Goal: Information Seeking & Learning: Learn about a topic

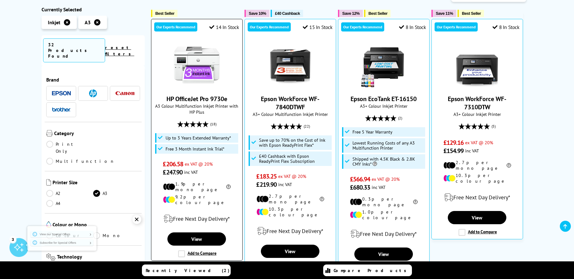
scroll to position [117, 0]
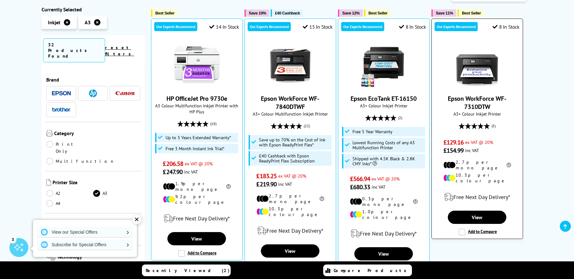
click at [474, 68] on img at bounding box center [477, 64] width 47 height 47
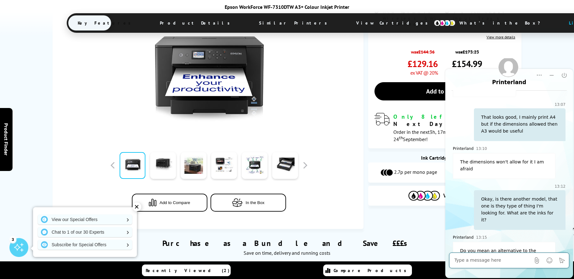
scroll to position [176, 0]
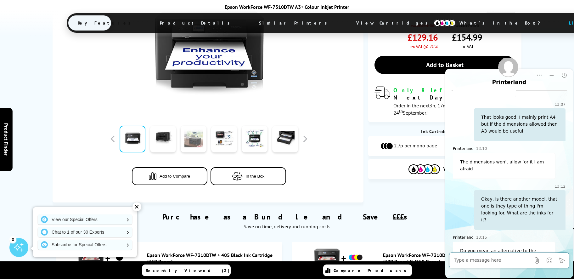
click at [198, 141] on link at bounding box center [194, 139] width 26 height 27
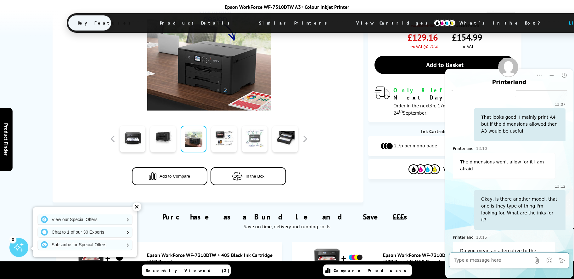
click at [250, 137] on link at bounding box center [255, 139] width 26 height 27
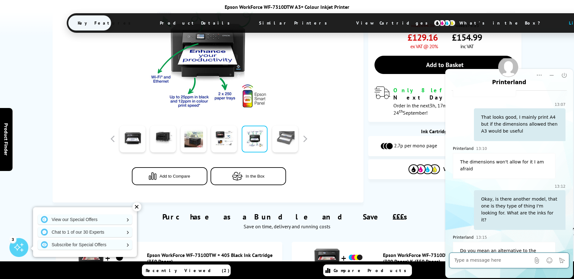
click at [273, 140] on link at bounding box center [285, 139] width 26 height 27
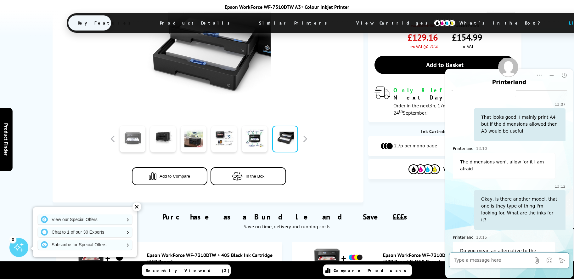
drag, startPoint x: 158, startPoint y: 143, endPoint x: 127, endPoint y: 143, distance: 30.9
click at [156, 143] on link at bounding box center [163, 139] width 26 height 27
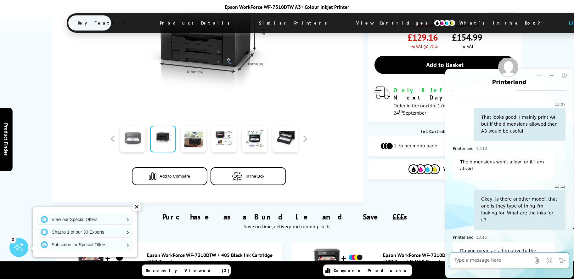
click at [127, 143] on link at bounding box center [133, 139] width 26 height 27
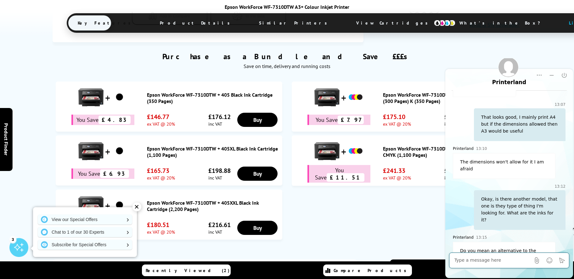
scroll to position [343, 0]
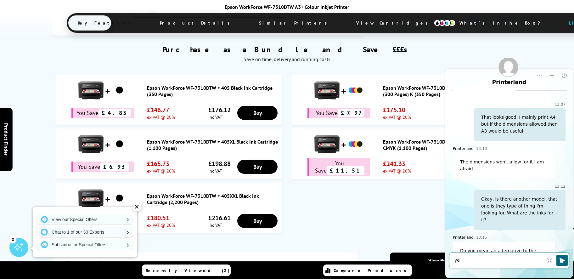
type textarea "yes"
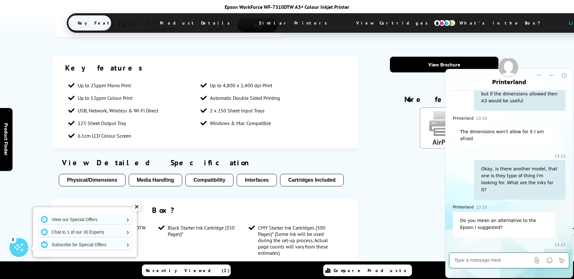
scroll to position [542, 0]
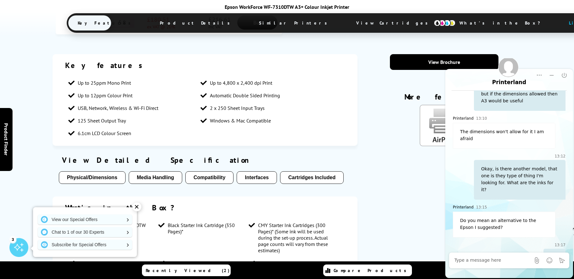
click at [117, 180] on button "Physical/Dimensions" at bounding box center [92, 177] width 67 height 13
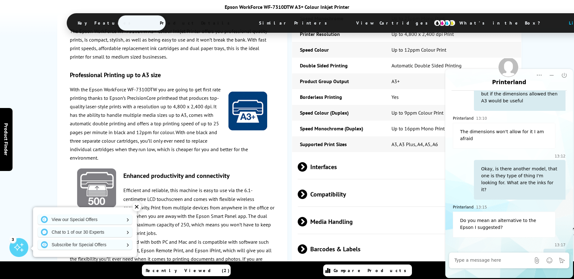
scroll to position [1191, 0]
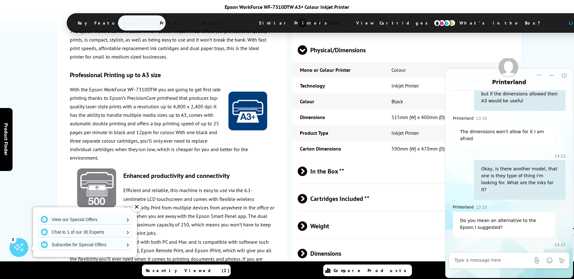
click at [371, 183] on span "In the Box **" at bounding box center [407, 172] width 218 height 24
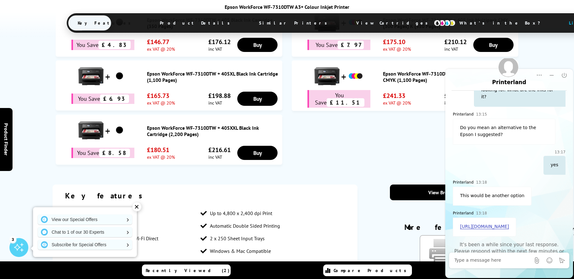
scroll to position [412, 0]
click at [471, 261] on textarea "Message input field. Type your text here and use the Send button to send." at bounding box center [492, 260] width 76 height 6
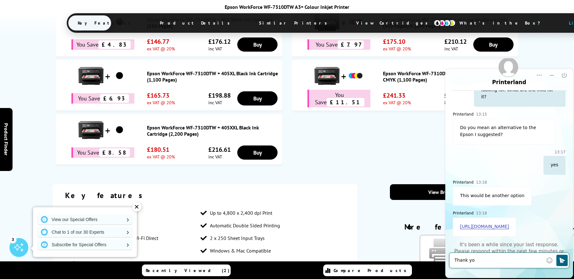
type textarea "Thank you"
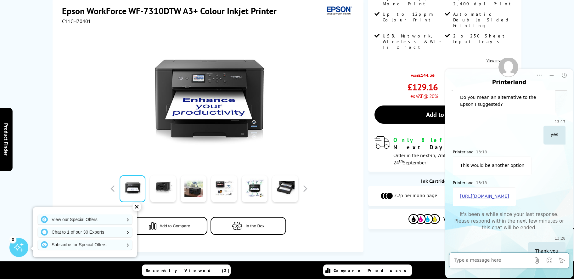
scroll to position [0, 0]
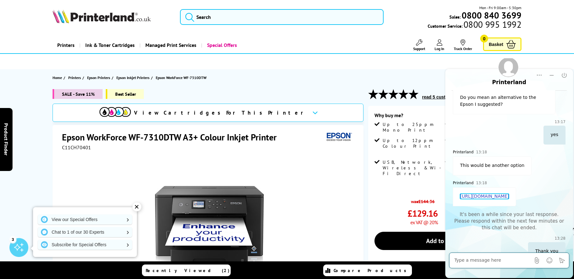
click at [489, 194] on link "https://www.printerland.co.uk/product/epson-expression-photo-xp-8700/150523" at bounding box center [484, 196] width 49 height 5
